Goal: Navigation & Orientation: Understand site structure

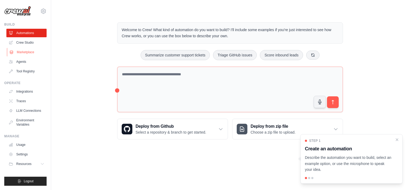
click at [29, 53] on link "Marketplace" at bounding box center [27, 52] width 40 height 9
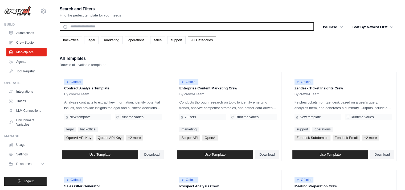
click at [89, 28] on input "text" at bounding box center [187, 26] width 254 height 9
type input "****"
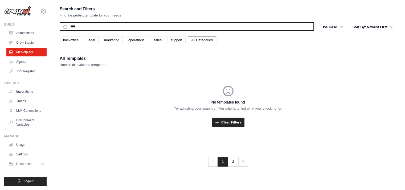
drag, startPoint x: 107, startPoint y: 23, endPoint x: 42, endPoint y: 28, distance: 65.2
click at [42, 28] on div "fanglichao68@gmail.com Settings Build Automations Crew Studio" at bounding box center [202, 100] width 405 height 201
type input "*"
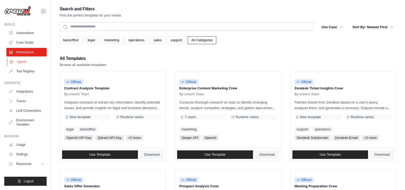
click at [27, 60] on link "Agents" at bounding box center [27, 62] width 40 height 9
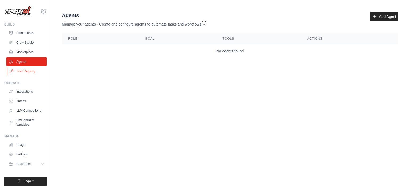
click at [21, 70] on link "Tool Registry" at bounding box center [27, 71] width 40 height 9
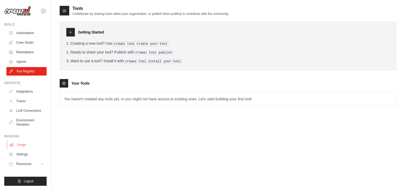
click at [16, 146] on link "Usage" at bounding box center [27, 145] width 40 height 9
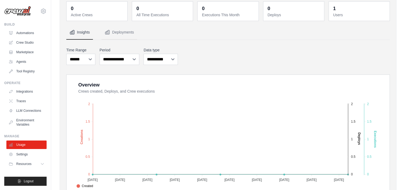
scroll to position [80, 0]
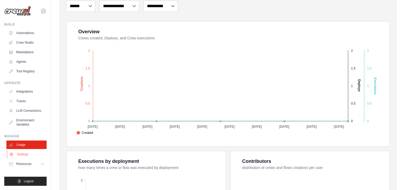
click at [19, 155] on link "Settings" at bounding box center [27, 154] width 40 height 9
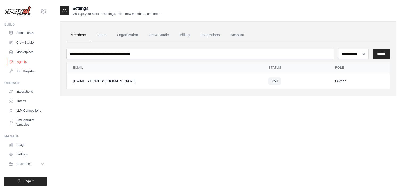
click at [20, 58] on link "Agents" at bounding box center [27, 62] width 40 height 9
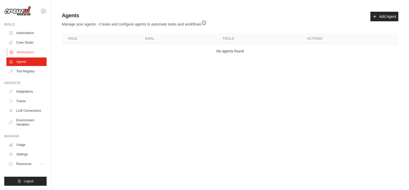
click at [29, 52] on link "Marketplace" at bounding box center [27, 52] width 40 height 9
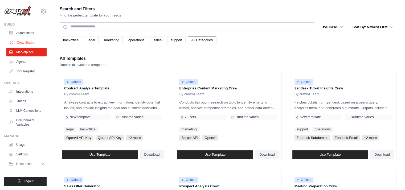
click at [30, 40] on link "Crew Studio" at bounding box center [27, 42] width 40 height 9
